Goal: Find contact information

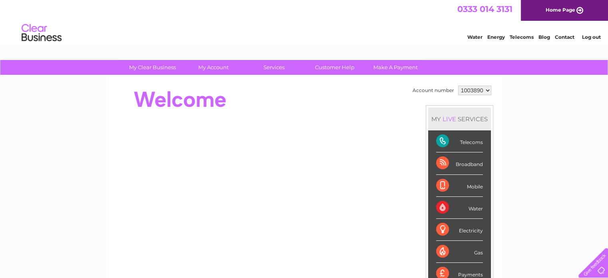
click at [560, 36] on link "Contact" at bounding box center [565, 37] width 20 height 6
click at [566, 38] on link "Contact" at bounding box center [565, 37] width 20 height 6
